Goal: Entertainment & Leisure: Consume media (video, audio)

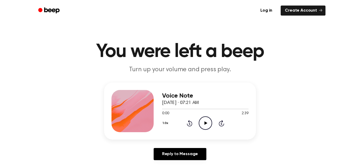
click at [206, 120] on icon "Play Audio" at bounding box center [205, 122] width 13 height 13
click at [206, 120] on icon "Pause Audio" at bounding box center [205, 122] width 13 height 13
click at [191, 121] on icon "Rewind 5 seconds" at bounding box center [190, 123] width 6 height 7
click at [208, 124] on icon "Play Audio" at bounding box center [205, 122] width 13 height 13
click at [166, 123] on button "1.0x" at bounding box center [166, 123] width 8 height 9
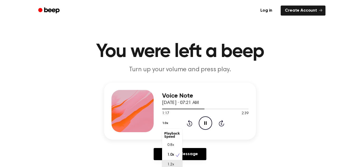
click at [169, 165] on div "1.2x" at bounding box center [172, 165] width 20 height 10
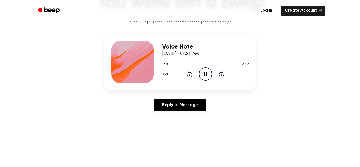
scroll to position [47, 0]
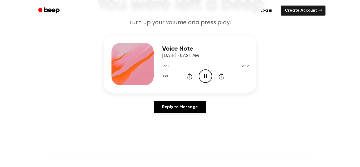
click at [167, 75] on button "1.2x" at bounding box center [166, 76] width 8 height 9
click at [173, 115] on span "1.2x" at bounding box center [170, 118] width 7 height 6
click at [173, 115] on div "Reply to Message" at bounding box center [180, 109] width 152 height 16
click at [203, 74] on icon "Play Audio" at bounding box center [205, 75] width 13 height 13
click at [166, 76] on button "1.2x" at bounding box center [166, 76] width 8 height 9
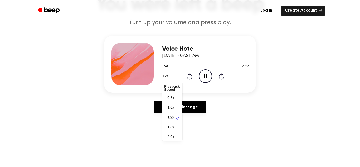
click at [146, 102] on div "Voice Note [DATE] · 07:21 AM 1:40 2:39 Your browser does not support the [objec…" at bounding box center [179, 77] width 347 height 82
click at [130, 94] on div "Voice Note [DATE] · 07:21 AM 1:48 2:39 Your browser does not support the [objec…" at bounding box center [179, 77] width 347 height 82
click at [175, 130] on div "1.5x" at bounding box center [172, 128] width 20 height 10
click at [174, 120] on div "1.2x" at bounding box center [172, 118] width 20 height 10
click at [208, 75] on icon "Play Audio" at bounding box center [205, 75] width 13 height 13
